Goal: Transaction & Acquisition: Purchase product/service

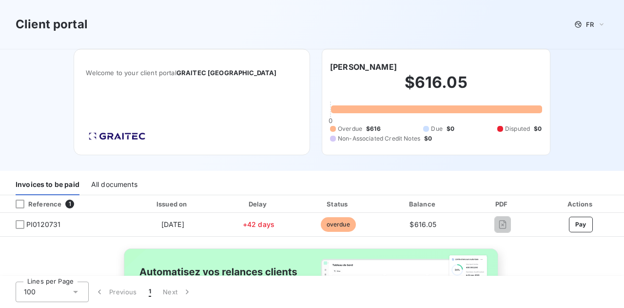
scroll to position [91, 0]
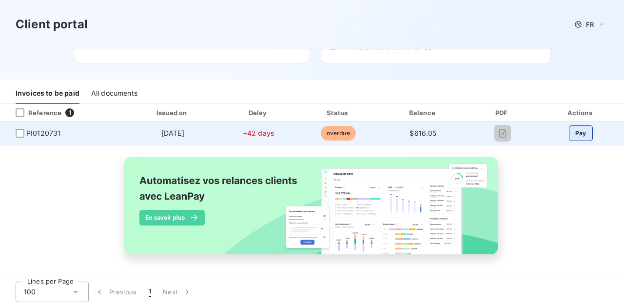
click at [576, 131] on button "Pay" at bounding box center [581, 133] width 24 height 16
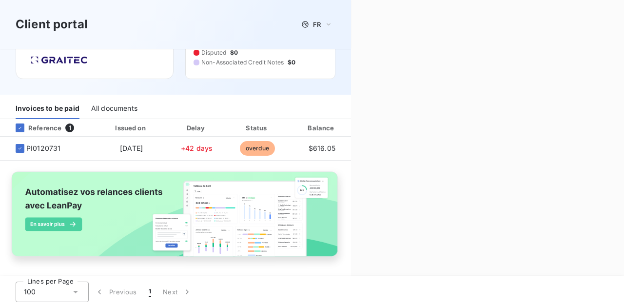
scroll to position [87, 0]
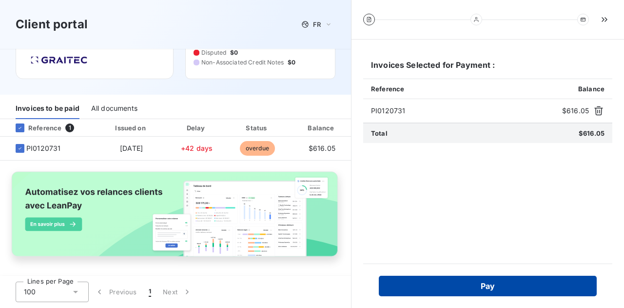
click at [484, 284] on button "Pay" at bounding box center [488, 286] width 218 height 20
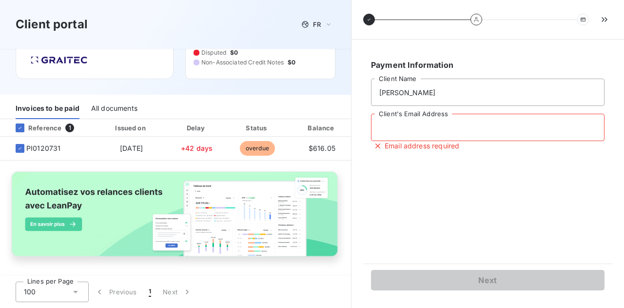
click at [435, 130] on input "Client's Email Address" at bounding box center [488, 127] width 234 height 27
type input "mike@paradise-eng.com"
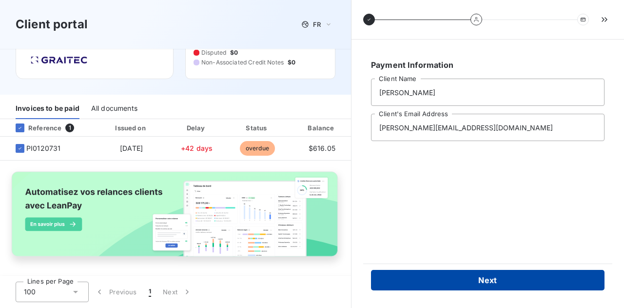
click at [496, 279] on button "Next" at bounding box center [488, 280] width 234 height 20
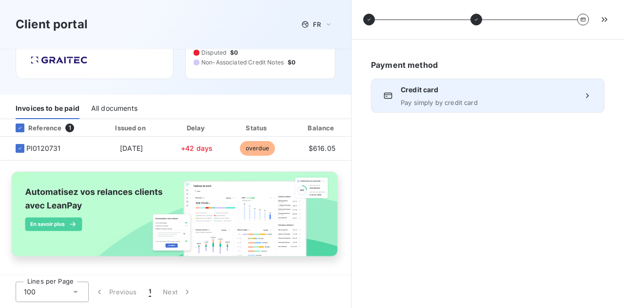
click at [550, 103] on span "Pay simply by credit card" at bounding box center [488, 103] width 174 height 8
